Goal: Information Seeking & Learning: Learn about a topic

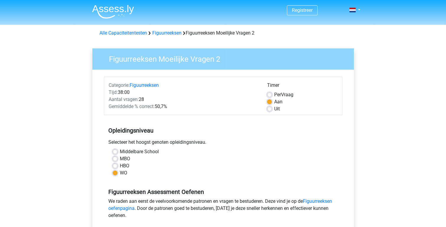
scroll to position [114, 0]
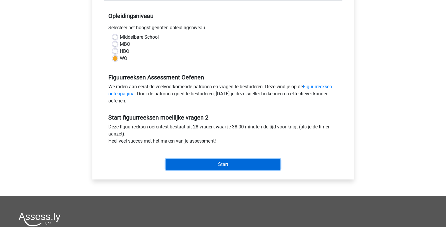
click at [214, 162] on input "Start" at bounding box center [222, 164] width 115 height 11
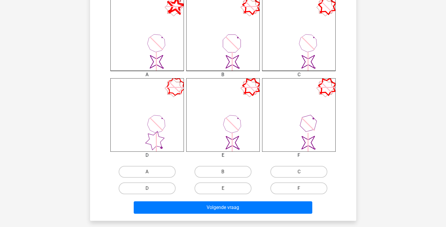
scroll to position [182, 0]
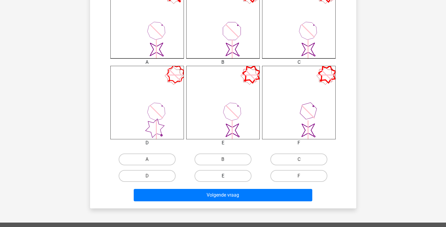
click at [229, 175] on label "E" at bounding box center [222, 176] width 57 height 12
click at [226, 176] on input "E" at bounding box center [225, 178] width 4 height 4
radio input "true"
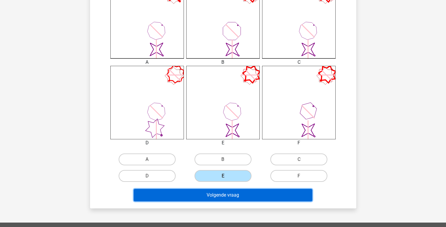
click at [224, 196] on button "Volgende vraag" at bounding box center [223, 195] width 178 height 12
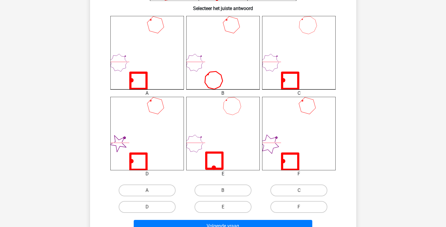
scroll to position [191, 0]
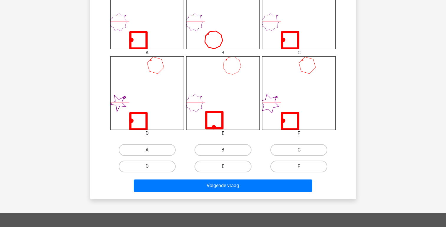
click at [223, 163] on label "E" at bounding box center [222, 166] width 57 height 12
click at [223, 166] on input "E" at bounding box center [225, 168] width 4 height 4
radio input "true"
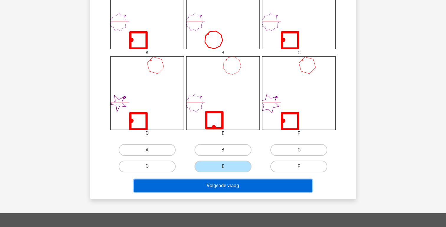
click at [224, 188] on button "Volgende vraag" at bounding box center [223, 185] width 178 height 12
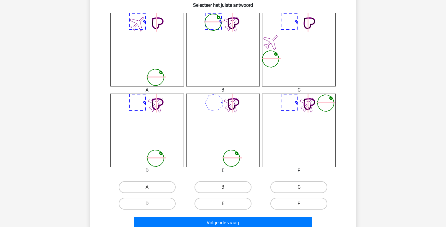
scroll to position [164, 0]
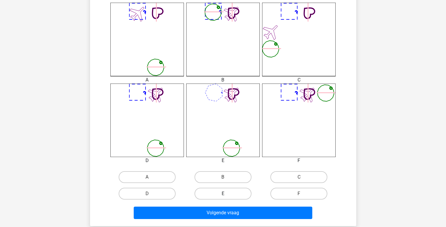
click at [223, 193] on label "E" at bounding box center [222, 194] width 57 height 12
click at [223, 193] on input "E" at bounding box center [225, 195] width 4 height 4
radio input "true"
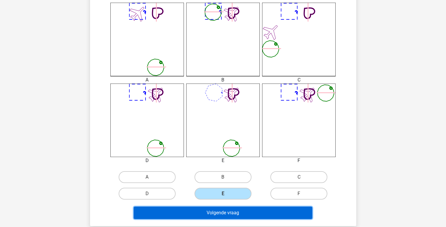
click at [220, 216] on button "Volgende vraag" at bounding box center [223, 212] width 178 height 12
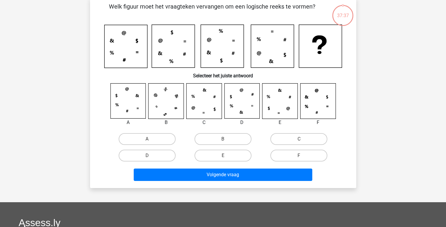
scroll to position [27, 0]
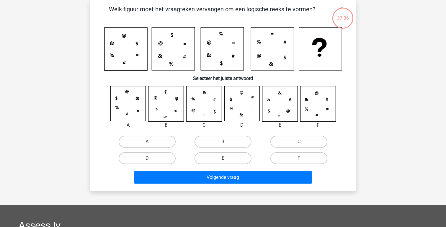
click at [222, 147] on label "B" at bounding box center [222, 142] width 57 height 12
click at [223, 145] on input "B" at bounding box center [225, 144] width 4 height 4
radio input "true"
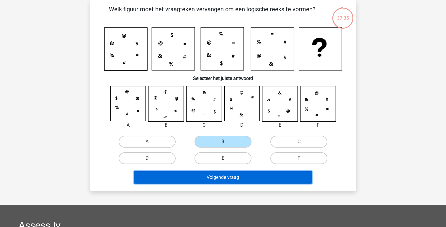
click at [222, 175] on button "Volgende vraag" at bounding box center [223, 177] width 178 height 12
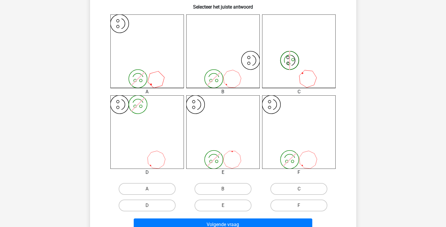
scroll to position [157, 0]
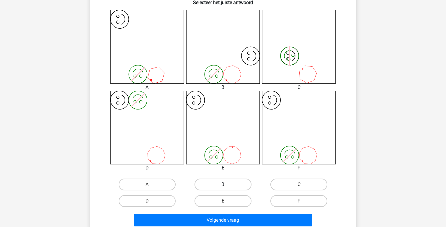
click at [221, 181] on label "B" at bounding box center [222, 184] width 57 height 12
click at [223, 184] on input "B" at bounding box center [225, 186] width 4 height 4
radio input "true"
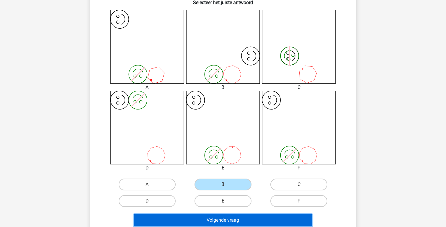
click at [222, 219] on button "Volgende vraag" at bounding box center [223, 220] width 178 height 12
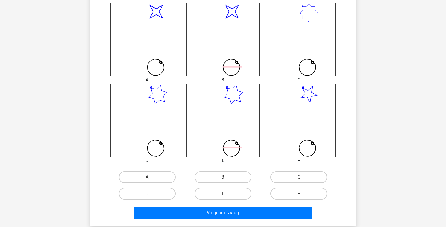
scroll to position [181, 0]
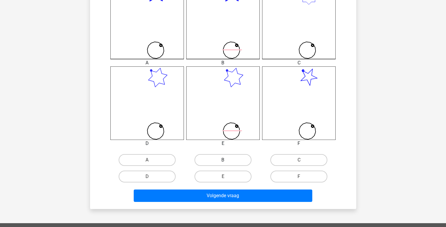
click at [226, 159] on label "B" at bounding box center [222, 160] width 57 height 12
click at [226, 160] on input "B" at bounding box center [225, 162] width 4 height 4
radio input "true"
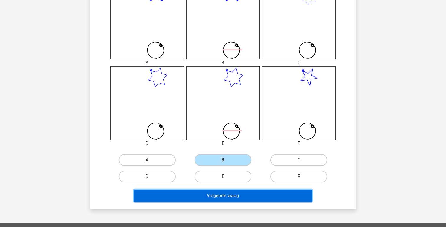
click at [226, 196] on button "Volgende vraag" at bounding box center [223, 195] width 178 height 12
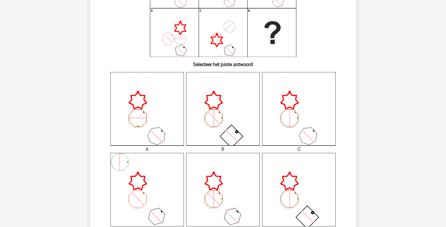
scroll to position [177, 0]
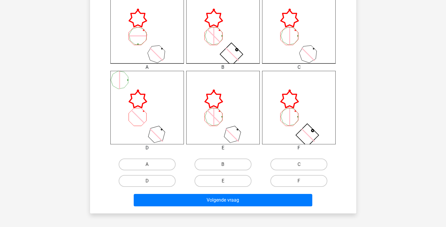
click at [226, 168] on input "B" at bounding box center [225, 166] width 4 height 4
radio input "true"
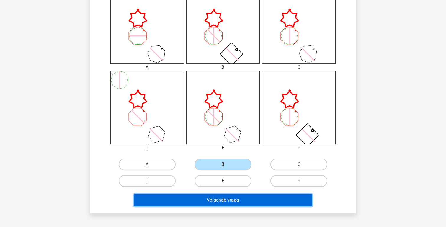
click at [224, 200] on button "Volgende vraag" at bounding box center [223, 200] width 178 height 12
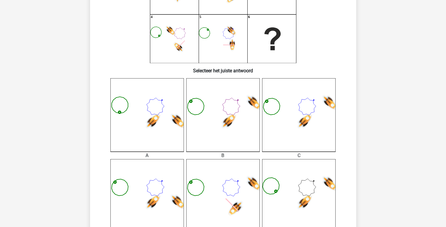
scroll to position [182, 0]
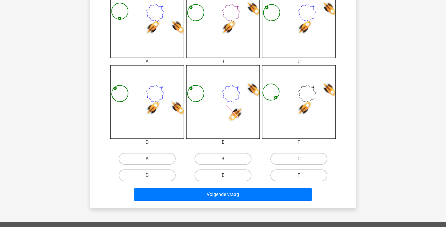
click at [226, 159] on label "B" at bounding box center [222, 159] width 57 height 12
click at [226, 159] on input "B" at bounding box center [225, 161] width 4 height 4
radio input "true"
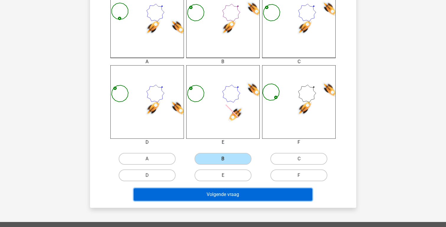
click at [224, 197] on button "Volgende vraag" at bounding box center [223, 194] width 178 height 12
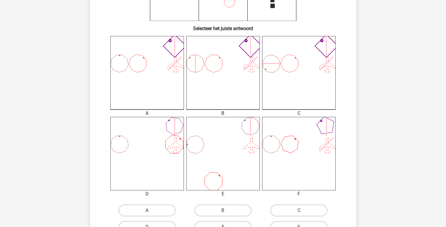
scroll to position [156, 0]
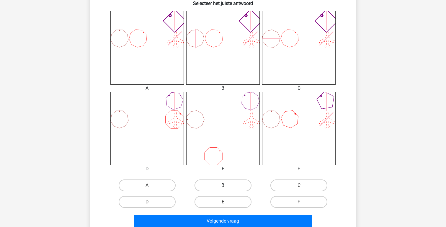
click at [224, 184] on label "B" at bounding box center [222, 185] width 57 height 12
click at [224, 185] on input "B" at bounding box center [225, 187] width 4 height 4
radio input "true"
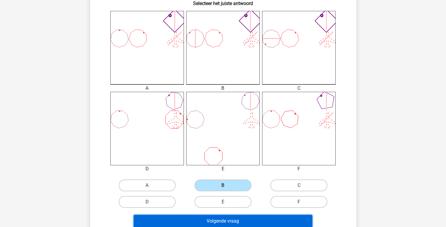
click at [221, 220] on button "Volgende vraag" at bounding box center [223, 221] width 178 height 12
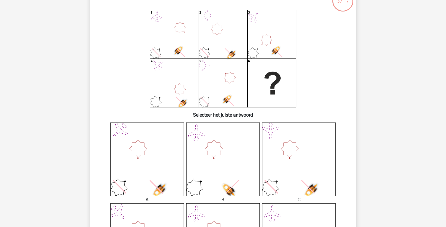
scroll to position [27, 0]
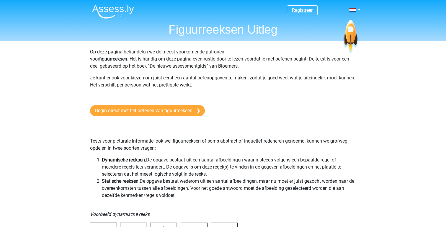
click at [301, 12] on link "Registreer" at bounding box center [302, 10] width 21 height 6
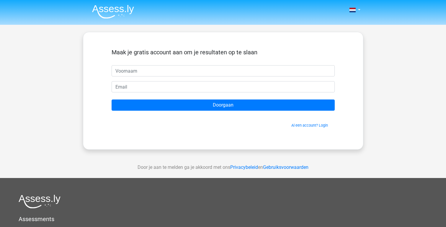
click at [162, 73] on input "text" at bounding box center [222, 70] width 223 height 11
type input "Ilse"
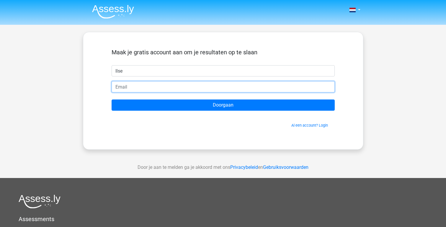
click at [145, 90] on input "email" at bounding box center [222, 86] width 223 height 11
type input "[EMAIL_ADDRESS][DOMAIN_NAME]"
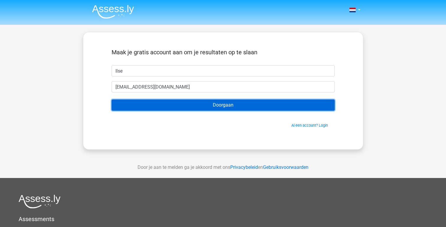
click at [214, 105] on input "Doorgaan" at bounding box center [222, 104] width 223 height 11
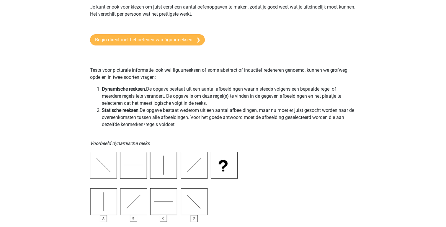
scroll to position [78, 0]
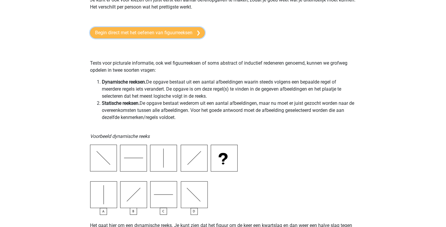
click at [181, 32] on link "Begin direct met het oefenen van figuurreeksen" at bounding box center [147, 32] width 115 height 11
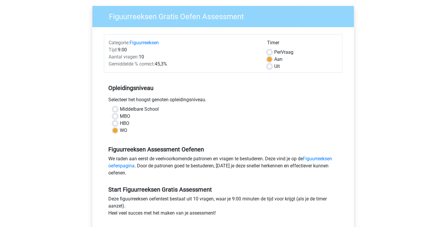
scroll to position [45, 0]
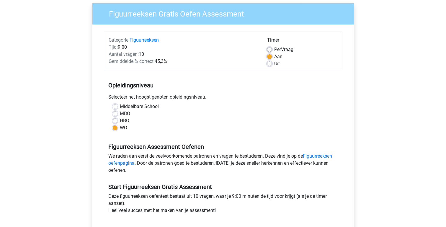
click at [120, 120] on label "HBO" at bounding box center [124, 120] width 9 height 7
click at [114, 120] on input "HBO" at bounding box center [115, 120] width 5 height 6
radio input "true"
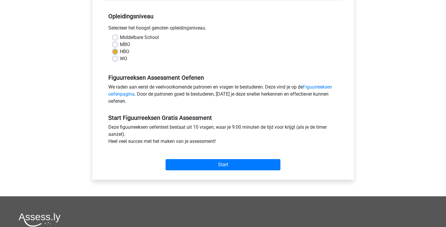
scroll to position [114, 0]
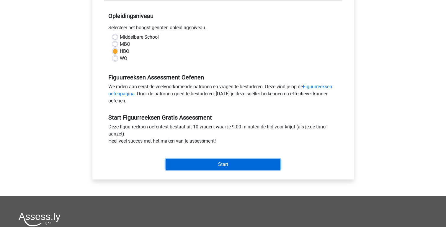
click at [220, 164] on input "Start" at bounding box center [222, 164] width 115 height 11
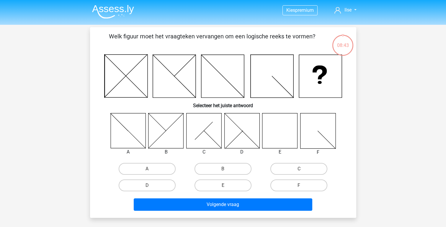
click at [226, 186] on input "E" at bounding box center [225, 187] width 4 height 4
radio input "true"
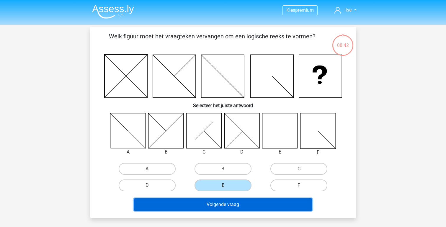
click at [229, 206] on button "Volgende vraag" at bounding box center [223, 204] width 178 height 12
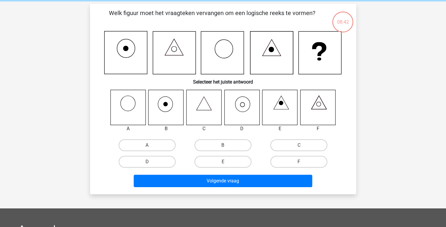
scroll to position [27, 0]
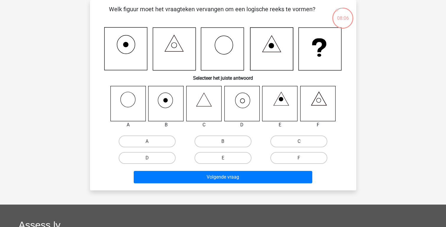
click at [242, 95] on icon at bounding box center [241, 103] width 35 height 35
click at [152, 155] on label "D" at bounding box center [147, 158] width 57 height 12
click at [151, 158] on input "D" at bounding box center [149, 160] width 4 height 4
radio input "true"
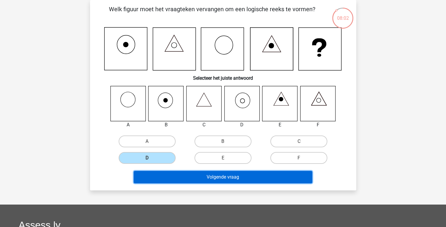
click at [221, 178] on button "Volgende vraag" at bounding box center [223, 177] width 178 height 12
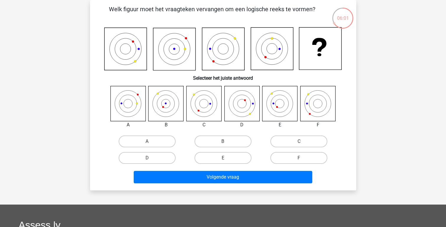
click at [226, 158] on input "E" at bounding box center [225, 160] width 4 height 4
radio input "true"
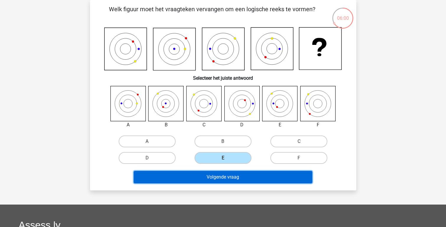
click at [236, 179] on button "Volgende vraag" at bounding box center [223, 177] width 178 height 12
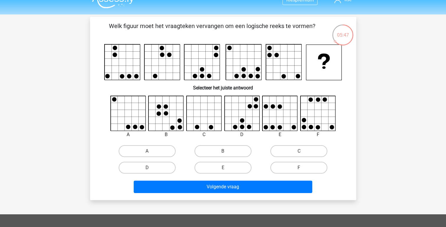
scroll to position [12, 0]
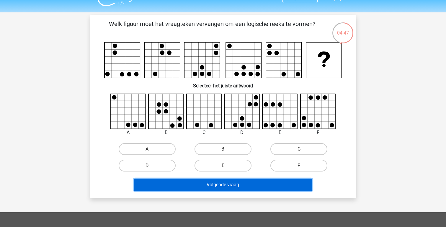
click at [238, 185] on button "Volgende vraag" at bounding box center [223, 184] width 178 height 12
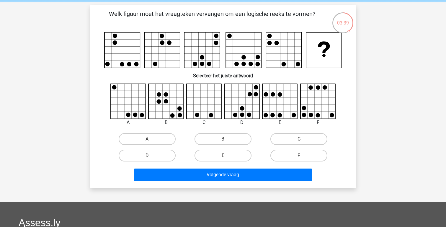
scroll to position [23, 0]
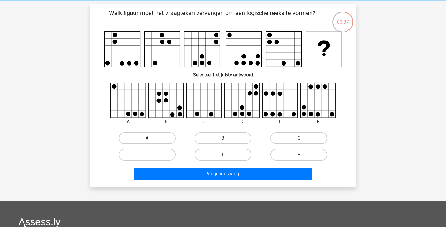
click at [147, 136] on label "A" at bounding box center [147, 138] width 57 height 12
click at [147, 138] on input "A" at bounding box center [149, 140] width 4 height 4
radio input "true"
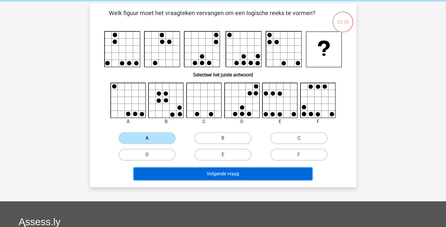
click at [234, 175] on button "Volgende vraag" at bounding box center [223, 174] width 178 height 12
click at [225, 173] on button "Volgende vraag" at bounding box center [223, 174] width 178 height 12
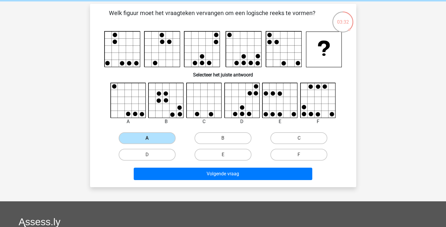
click at [157, 138] on label "A" at bounding box center [147, 138] width 57 height 12
click at [151, 138] on input "A" at bounding box center [149, 140] width 4 height 4
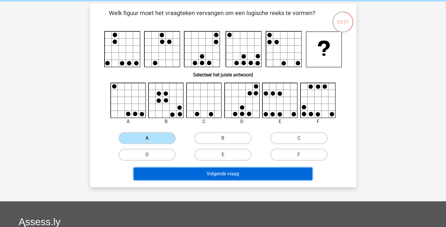
click at [203, 172] on button "Volgende vraag" at bounding box center [223, 174] width 178 height 12
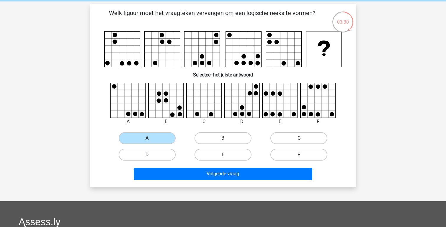
click at [153, 152] on label "D" at bounding box center [147, 155] width 57 height 12
click at [151, 155] on input "D" at bounding box center [149, 157] width 4 height 4
radio input "true"
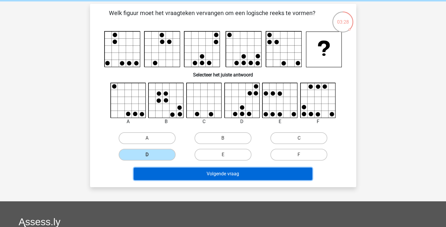
click at [200, 173] on button "Volgende vraag" at bounding box center [223, 174] width 178 height 12
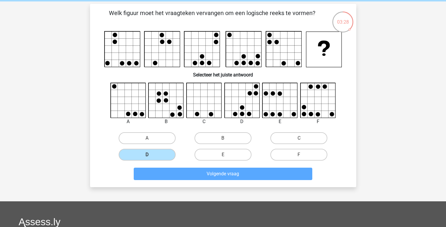
scroll to position [27, 0]
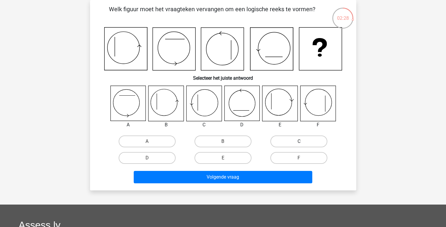
click at [301, 138] on label "C" at bounding box center [298, 141] width 57 height 12
click at [301, 141] on input "C" at bounding box center [301, 143] width 4 height 4
radio input "true"
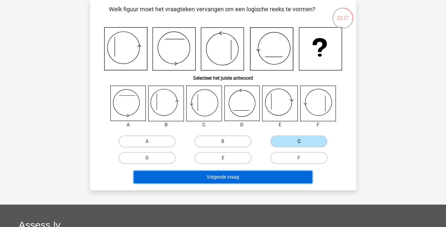
click at [241, 178] on button "Volgende vraag" at bounding box center [223, 177] width 178 height 12
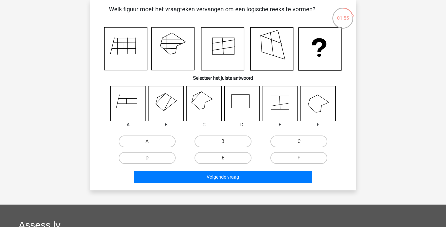
click at [204, 101] on icon at bounding box center [203, 103] width 35 height 35
click at [291, 143] on label "C" at bounding box center [298, 141] width 57 height 12
click at [299, 143] on input "C" at bounding box center [301, 143] width 4 height 4
radio input "true"
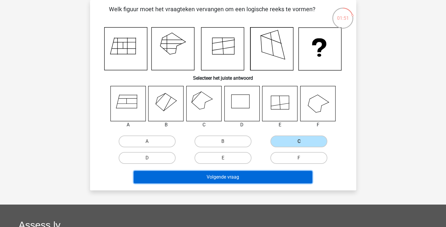
click at [235, 180] on button "Volgende vraag" at bounding box center [223, 177] width 178 height 12
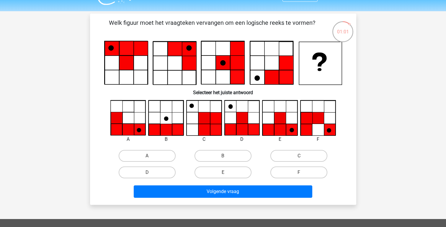
scroll to position [14, 0]
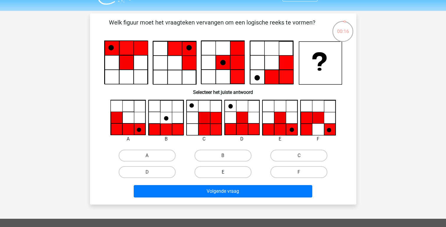
click at [234, 168] on label "E" at bounding box center [222, 172] width 57 height 12
click at [226, 172] on input "E" at bounding box center [225, 174] width 4 height 4
radio input "true"
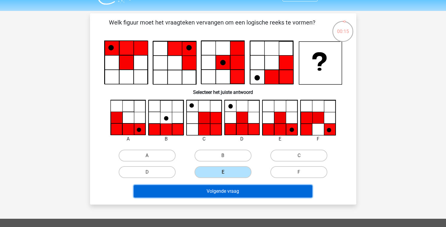
click at [230, 191] on button "Volgende vraag" at bounding box center [223, 191] width 178 height 12
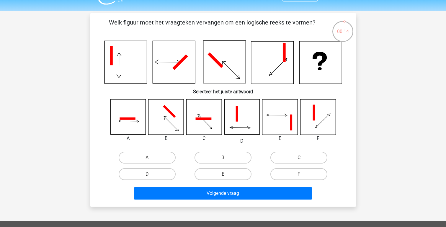
scroll to position [27, 0]
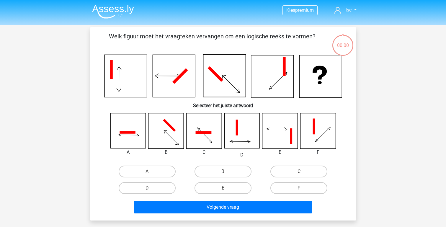
scroll to position [27, 0]
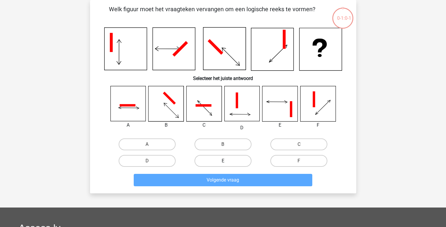
click at [224, 158] on label "E" at bounding box center [222, 161] width 57 height 12
click at [224, 161] on input "E" at bounding box center [225, 163] width 4 height 4
radio input "true"
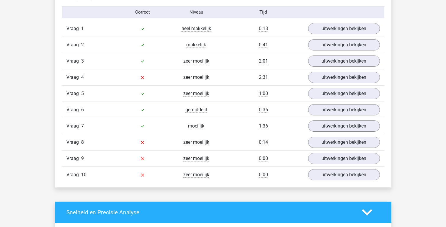
scroll to position [489, 0]
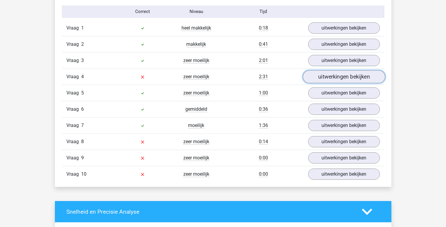
click at [337, 78] on link "uitwerkingen bekijken" at bounding box center [343, 76] width 82 height 13
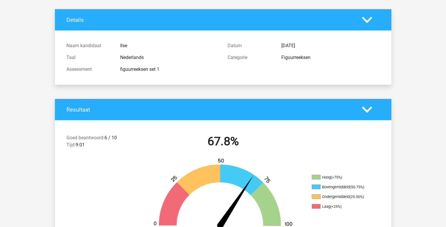
scroll to position [0, 0]
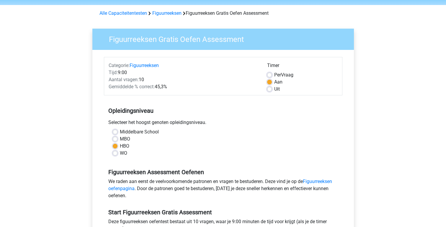
scroll to position [15, 0]
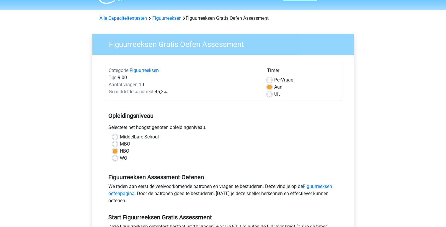
click at [120, 158] on label "WO" at bounding box center [123, 158] width 7 height 7
click at [114, 158] on input "WO" at bounding box center [115, 158] width 5 height 6
radio input "true"
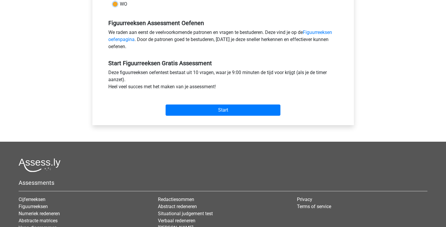
scroll to position [176, 0]
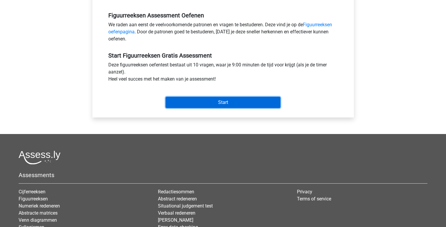
click at [215, 105] on input "Start" at bounding box center [222, 102] width 115 height 11
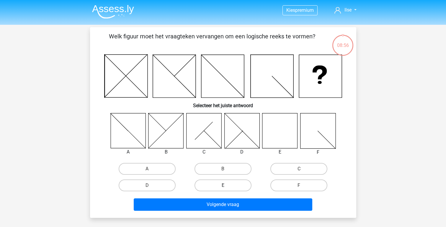
click at [222, 186] on label "E" at bounding box center [222, 185] width 57 height 12
click at [223, 186] on input "E" at bounding box center [225, 187] width 4 height 4
radio input "true"
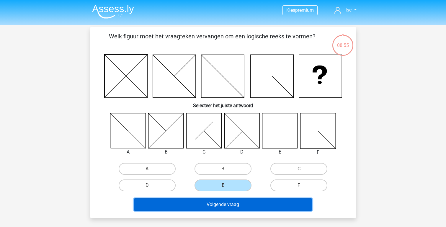
click at [223, 203] on button "Volgende vraag" at bounding box center [223, 204] width 178 height 12
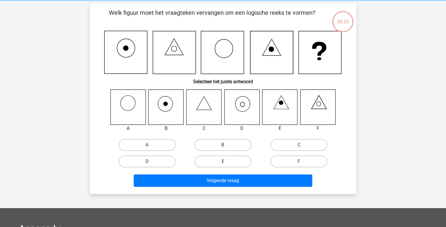
scroll to position [27, 0]
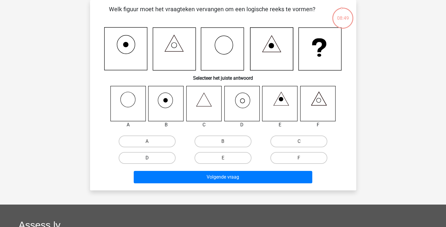
click at [155, 159] on label "D" at bounding box center [147, 158] width 57 height 12
click at [151, 159] on input "D" at bounding box center [149, 160] width 4 height 4
radio input "true"
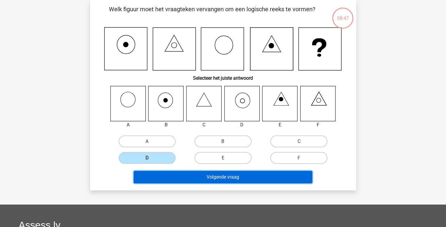
click at [217, 178] on button "Volgende vraag" at bounding box center [223, 177] width 178 height 12
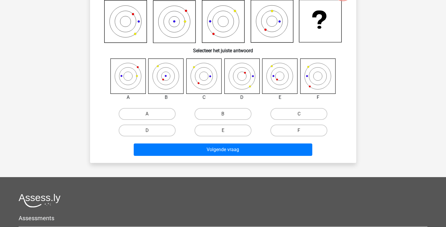
scroll to position [0, 0]
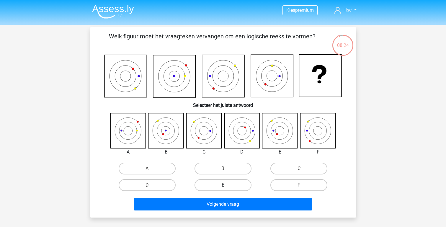
click at [229, 185] on label "E" at bounding box center [222, 185] width 57 height 12
click at [226, 185] on input "E" at bounding box center [225, 187] width 4 height 4
radio input "true"
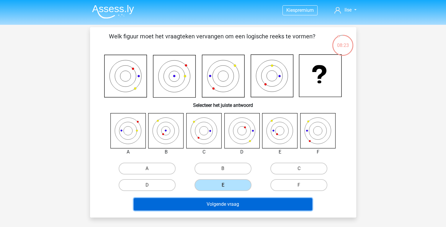
click at [226, 207] on button "Volgende vraag" at bounding box center [223, 204] width 178 height 12
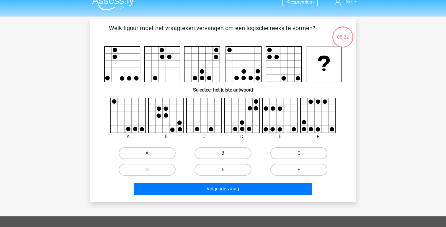
scroll to position [27, 0]
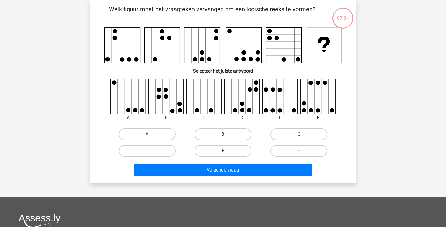
click at [291, 151] on label "F" at bounding box center [298, 151] width 57 height 12
click at [299, 151] on input "F" at bounding box center [301, 153] width 4 height 4
radio input "true"
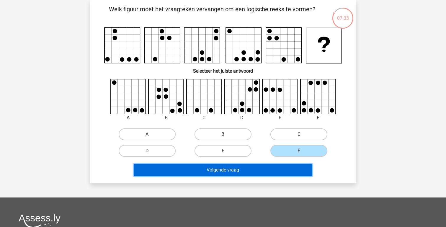
click at [237, 171] on button "Volgende vraag" at bounding box center [223, 170] width 178 height 12
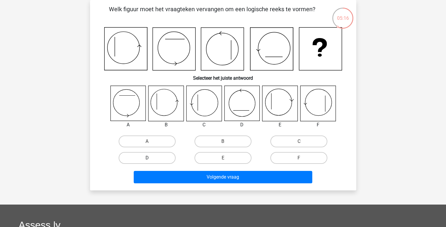
click at [159, 159] on label "D" at bounding box center [147, 158] width 57 height 12
click at [151, 159] on input "D" at bounding box center [149, 160] width 4 height 4
radio input "true"
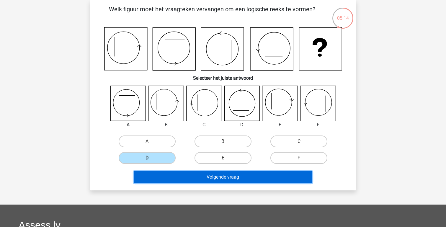
click at [230, 179] on button "Volgende vraag" at bounding box center [223, 177] width 178 height 12
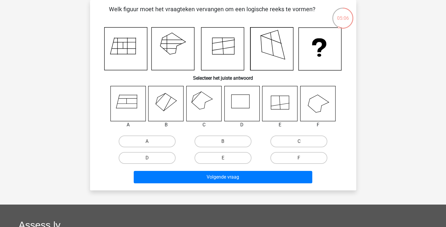
click at [301, 142] on input "C" at bounding box center [301, 143] width 4 height 4
radio input "true"
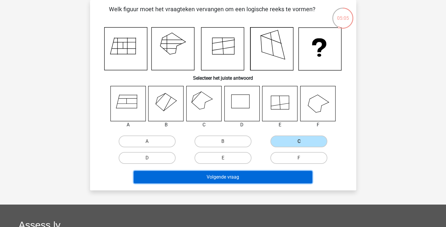
click at [237, 180] on button "Volgende vraag" at bounding box center [223, 177] width 178 height 12
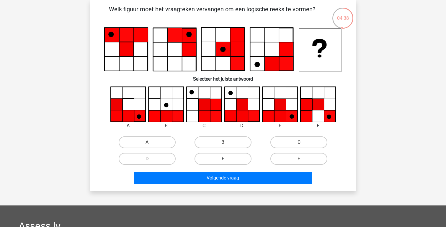
click at [221, 157] on label "E" at bounding box center [222, 159] width 57 height 12
click at [223, 159] on input "E" at bounding box center [225, 161] width 4 height 4
radio input "true"
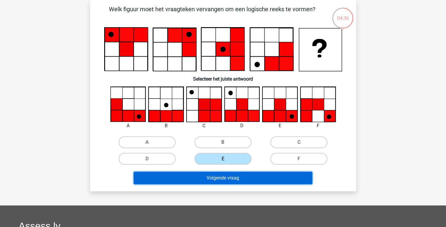
click at [228, 179] on button "Volgende vraag" at bounding box center [223, 178] width 178 height 12
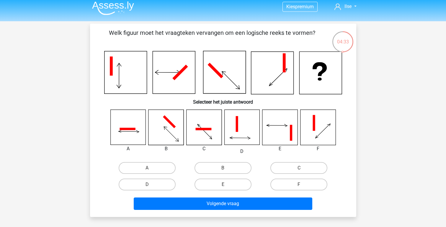
scroll to position [0, 0]
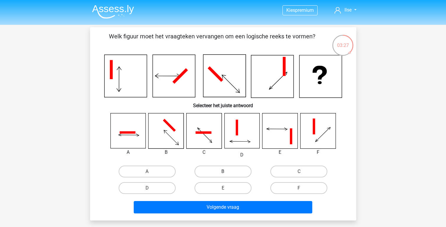
click at [219, 172] on label "B" at bounding box center [222, 171] width 57 height 12
click at [223, 172] on input "B" at bounding box center [225, 173] width 4 height 4
radio input "true"
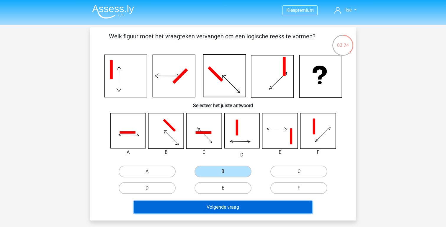
click at [226, 209] on button "Volgende vraag" at bounding box center [223, 207] width 178 height 12
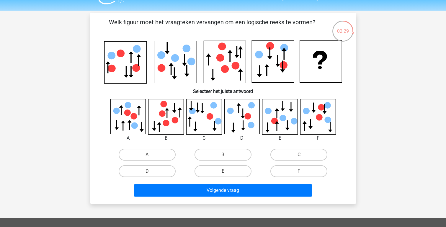
scroll to position [8, 0]
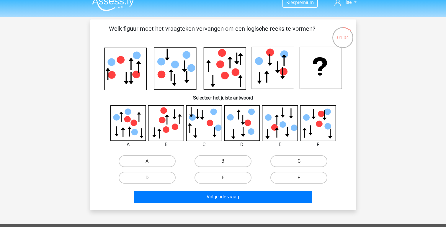
click at [224, 181] on input "E" at bounding box center [225, 180] width 4 height 4
radio input "true"
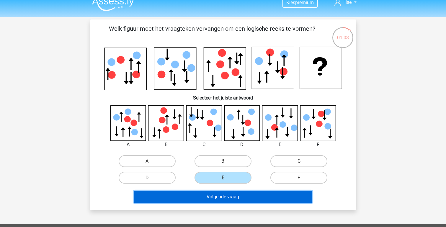
click at [223, 198] on button "Volgende vraag" at bounding box center [223, 197] width 178 height 12
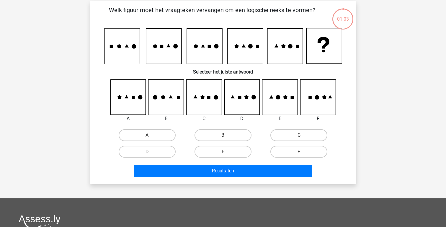
scroll to position [27, 0]
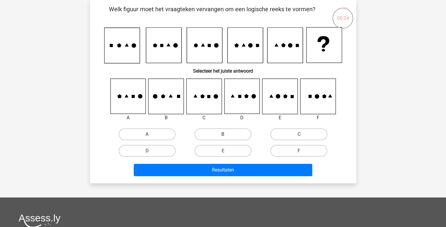
click at [217, 134] on label "B" at bounding box center [222, 134] width 57 height 12
click at [223, 134] on input "B" at bounding box center [225, 136] width 4 height 4
radio input "true"
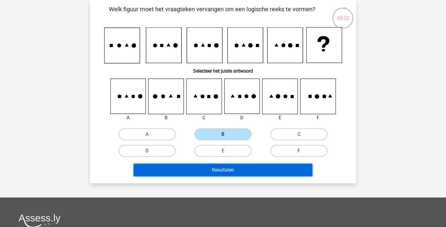
click at [229, 169] on button "Resultaten" at bounding box center [223, 170] width 178 height 12
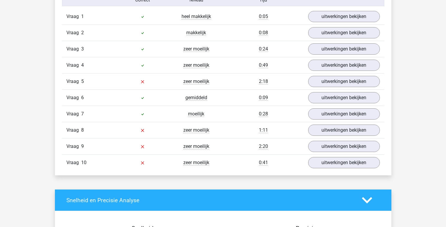
scroll to position [503, 0]
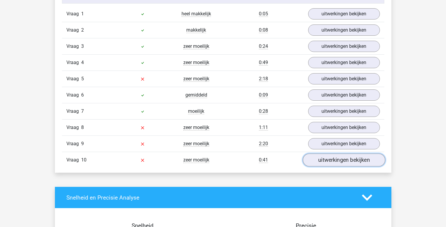
click at [329, 159] on link "uitwerkingen bekijken" at bounding box center [343, 159] width 82 height 13
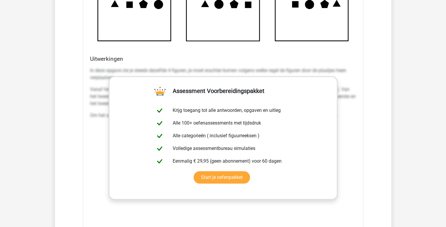
scroll to position [891, 0]
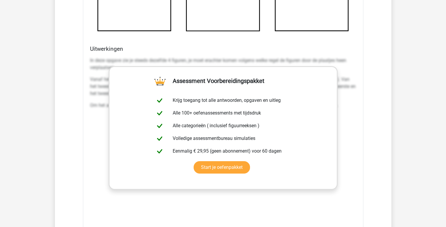
click at [346, 147] on div "In deze opgave zie je steeds dezelfde 4 figuren, je moet erachter komen volgens…" at bounding box center [223, 143] width 266 height 177
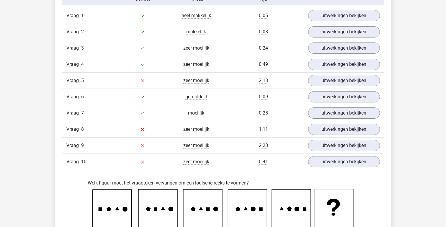
scroll to position [375, 0]
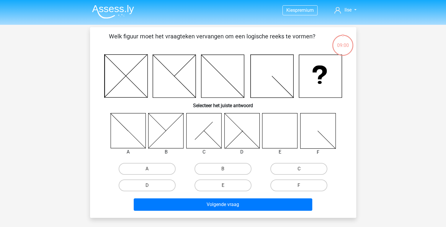
scroll to position [27, 0]
